Goal: Transaction & Acquisition: Purchase product/service

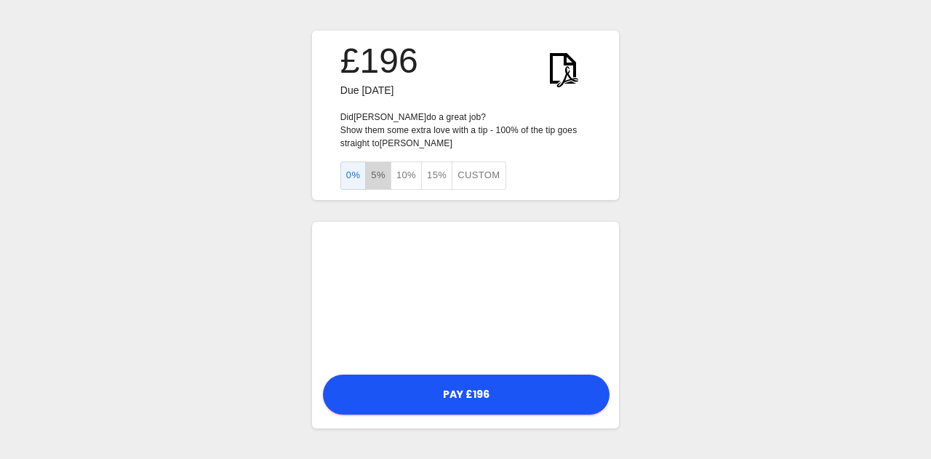
click at [373, 176] on button "5%" at bounding box center [378, 176] width 26 height 28
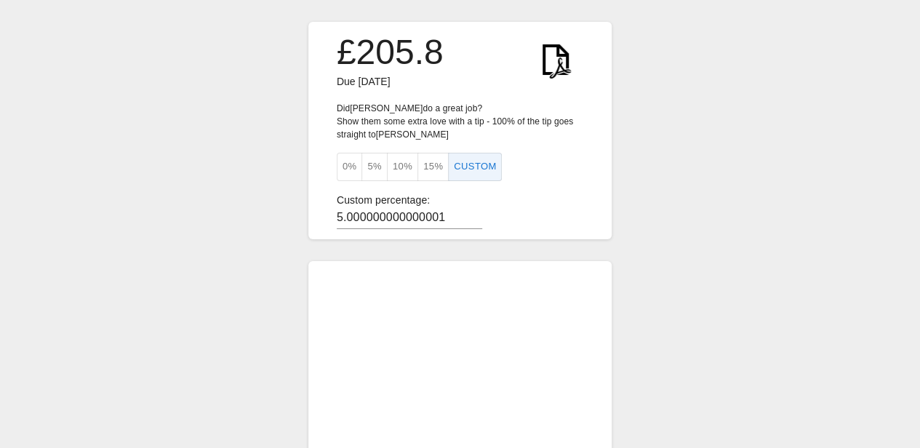
scroll to position [0, 11]
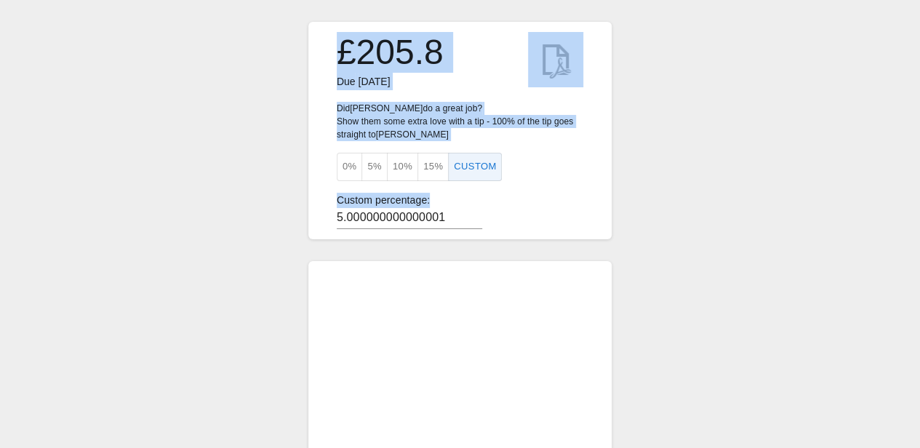
drag, startPoint x: 918, startPoint y: 225, endPoint x: 924, endPoint y: 287, distance: 62.8
click at [920, 287] on html "Axioma Login Copyright © 2025 Axioma £205.8 Due [DATE] Did [PERSON_NAME] do a g…" at bounding box center [460, 224] width 920 height 448
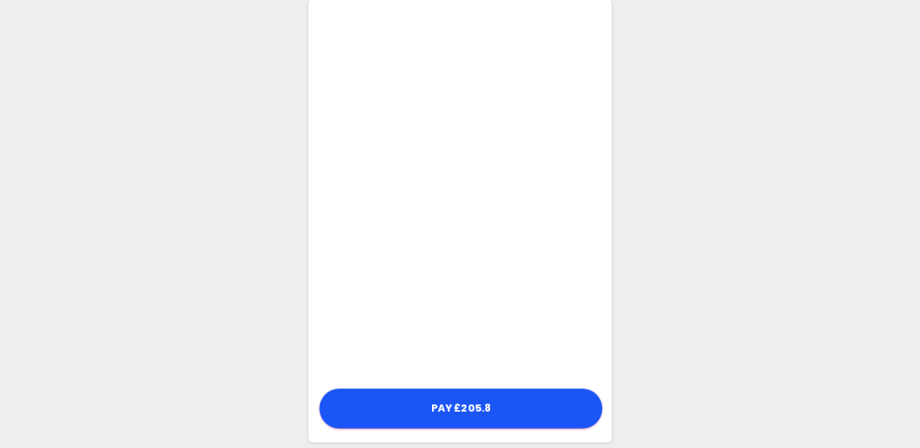
scroll to position [277, 11]
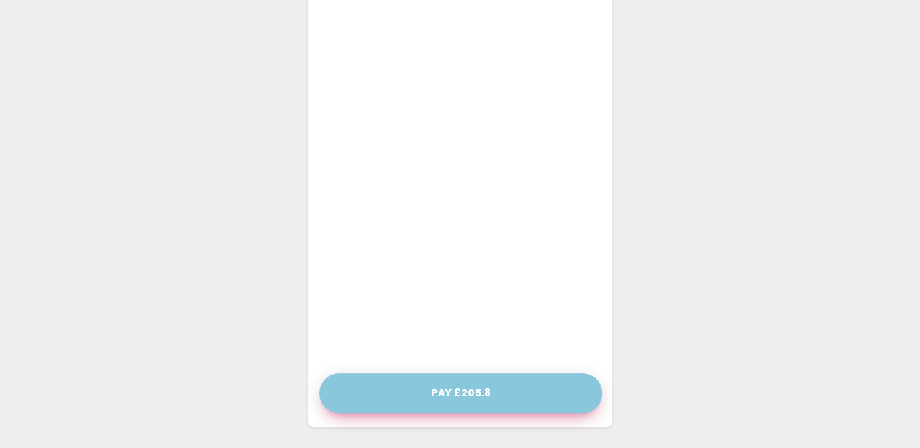
click at [473, 383] on button "Pay £205.8" at bounding box center [460, 393] width 283 height 40
